Goal: Information Seeking & Learning: Learn about a topic

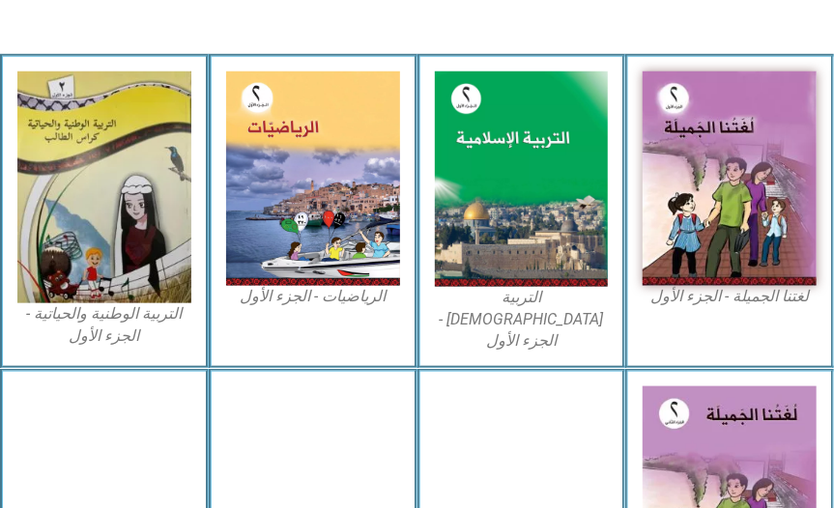
scroll to position [586, 0]
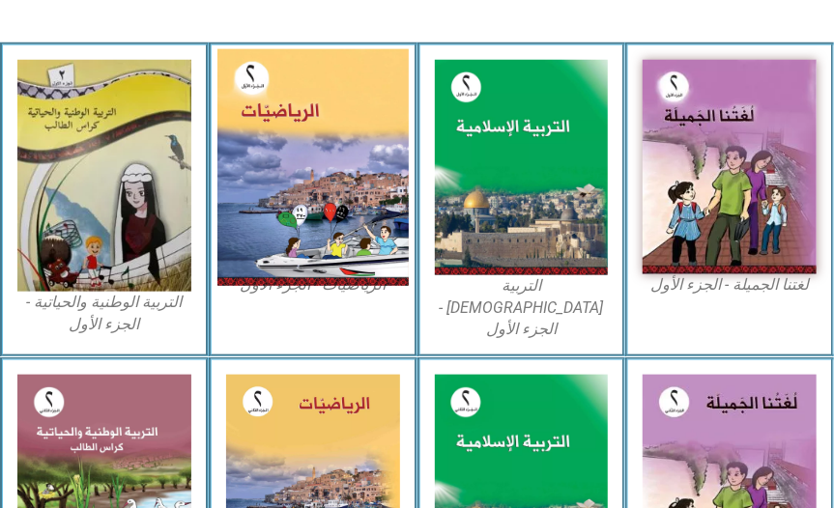
click at [258, 196] on img at bounding box center [312, 166] width 191 height 237
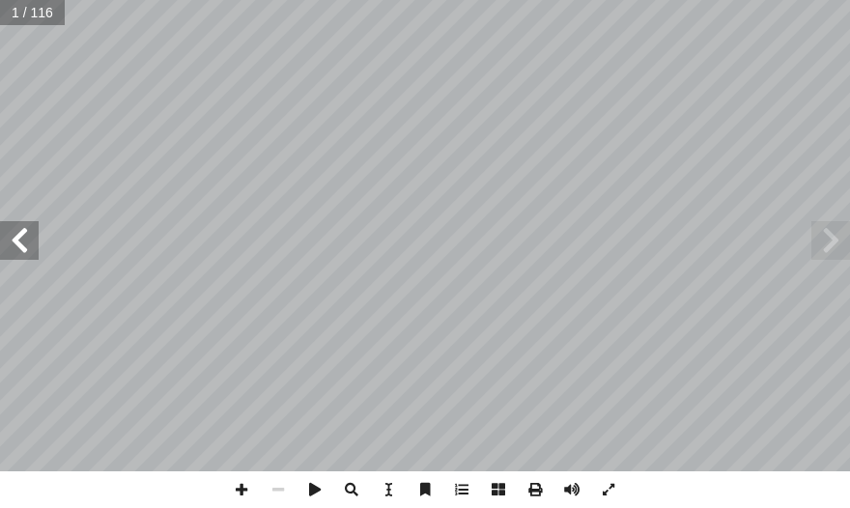
click at [19, 251] on span at bounding box center [19, 240] width 39 height 39
click at [17, 248] on span at bounding box center [19, 240] width 39 height 39
click at [15, 251] on span at bounding box center [19, 240] width 39 height 39
click at [23, 235] on span at bounding box center [19, 240] width 39 height 39
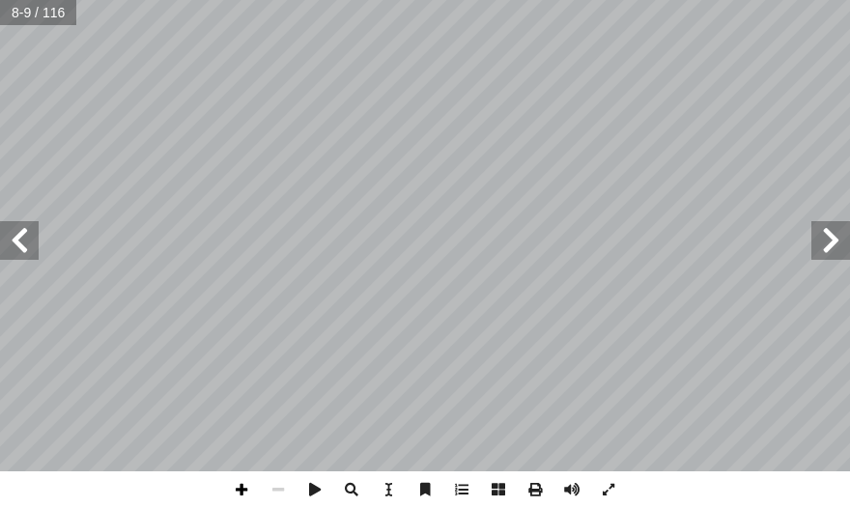
click at [238, 506] on span at bounding box center [241, 490] width 37 height 37
click at [246, 494] on span at bounding box center [241, 490] width 37 height 37
click at [282, 488] on span at bounding box center [278, 490] width 37 height 37
